Goal: Task Accomplishment & Management: Manage account settings

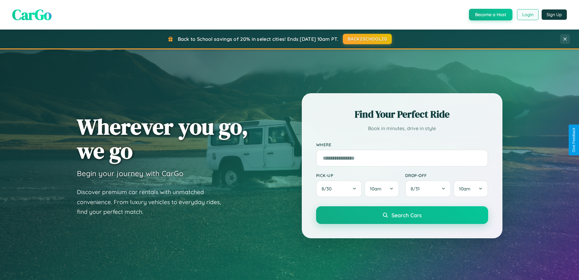
click at [528, 15] on button "Login" at bounding box center [528, 14] width 22 height 11
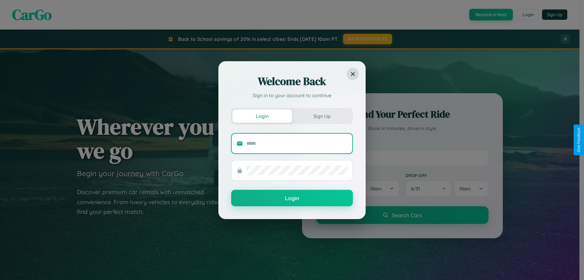
click at [297, 143] on input "text" at bounding box center [296, 143] width 101 height 10
type input "**********"
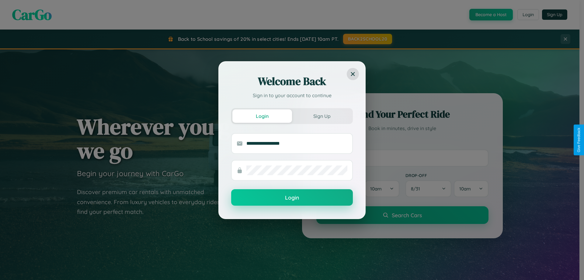
click at [292, 197] on button "Login" at bounding box center [292, 197] width 122 height 16
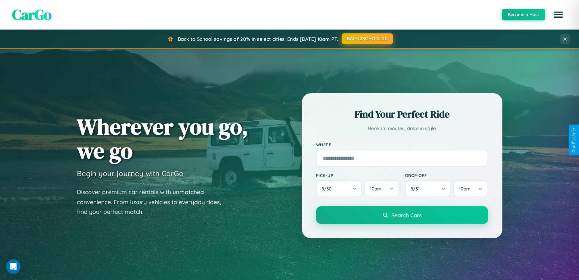
click at [367, 39] on button "BACK2SCHOOL20" at bounding box center [367, 38] width 51 height 11
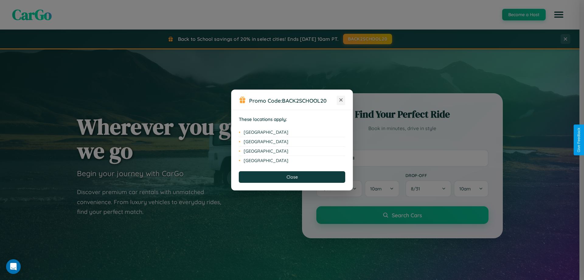
click at [341, 100] on icon at bounding box center [340, 99] width 3 height 3
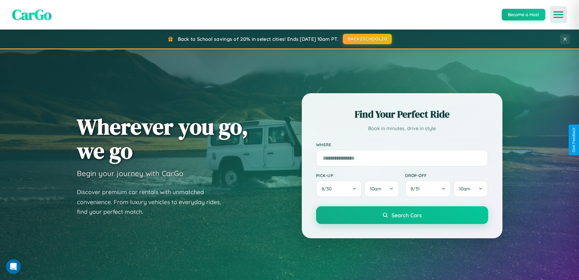
click at [559, 15] on icon "Open menu" at bounding box center [559, 14] width 9 height 5
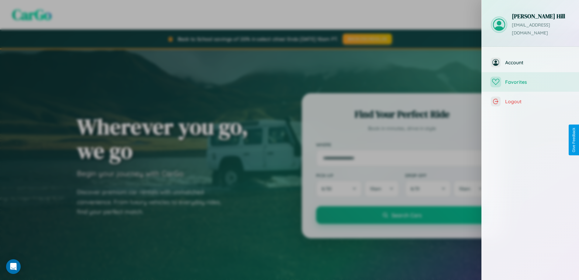
click at [531, 79] on span "Favorites" at bounding box center [538, 82] width 65 height 6
